Goal: Information Seeking & Learning: Find specific fact

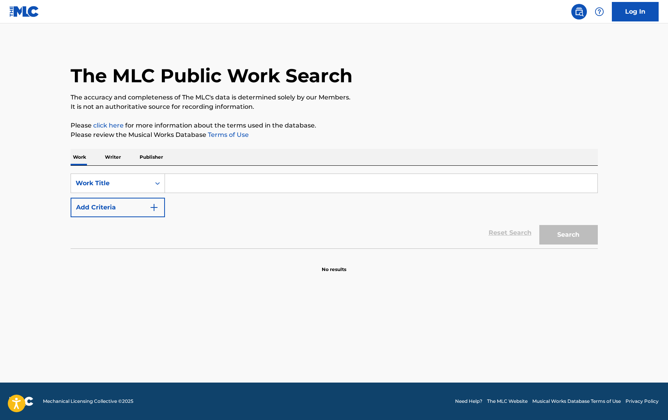
click at [193, 180] on input "Search Form" at bounding box center [381, 183] width 433 height 19
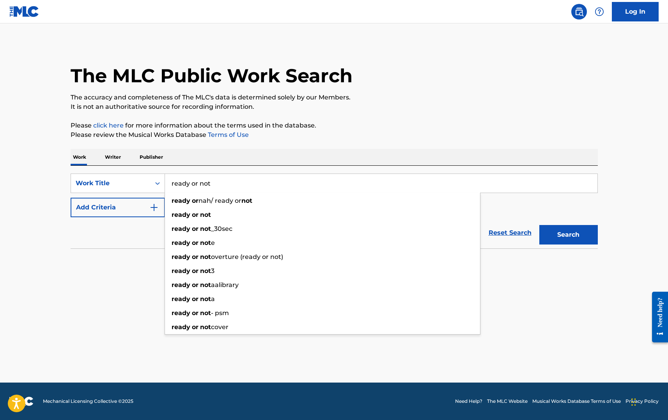
type input "ready or not"
click at [116, 208] on button "Add Criteria" at bounding box center [118, 208] width 94 height 20
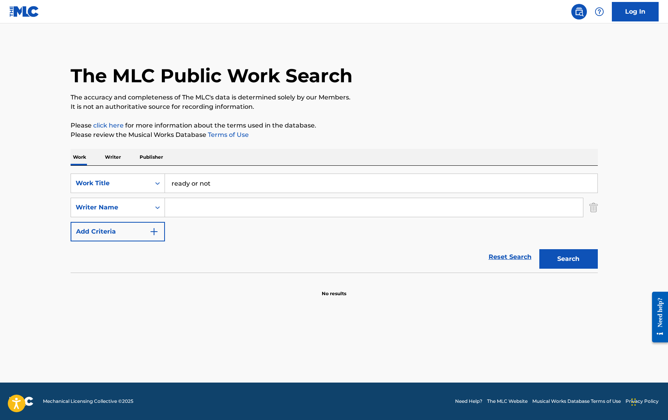
click at [219, 206] on input "Search Form" at bounding box center [374, 207] width 418 height 19
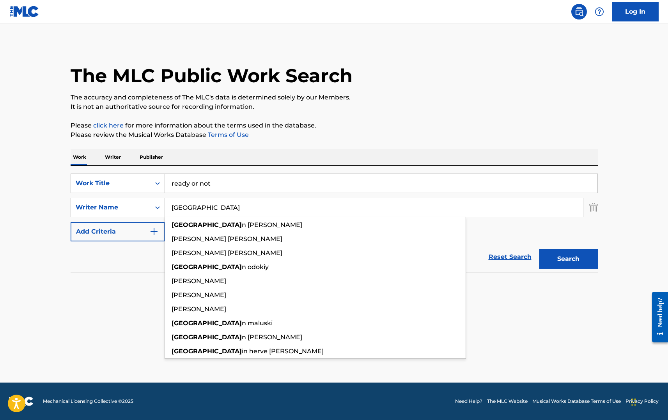
type input "[GEOGRAPHIC_DATA]"
click at [540, 249] on button "Search" at bounding box center [569, 259] width 59 height 20
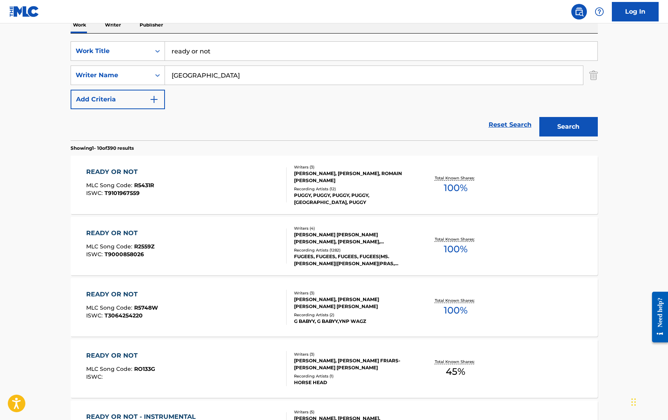
scroll to position [156, 0]
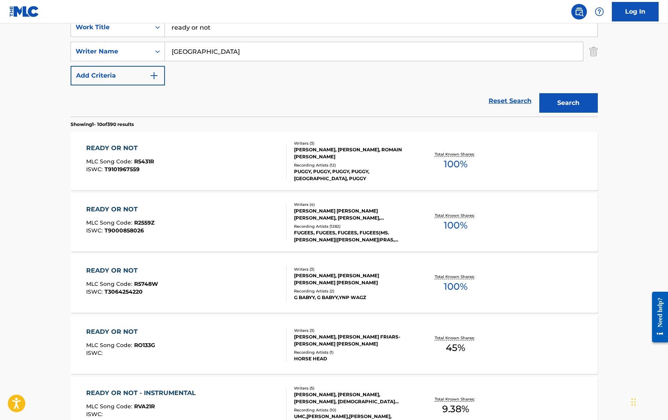
click at [448, 230] on span "100 %" at bounding box center [456, 226] width 24 height 14
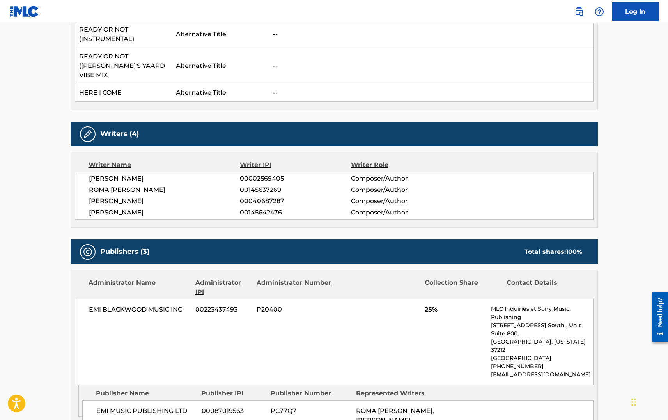
scroll to position [312, 0]
